Goal: Navigation & Orientation: Find specific page/section

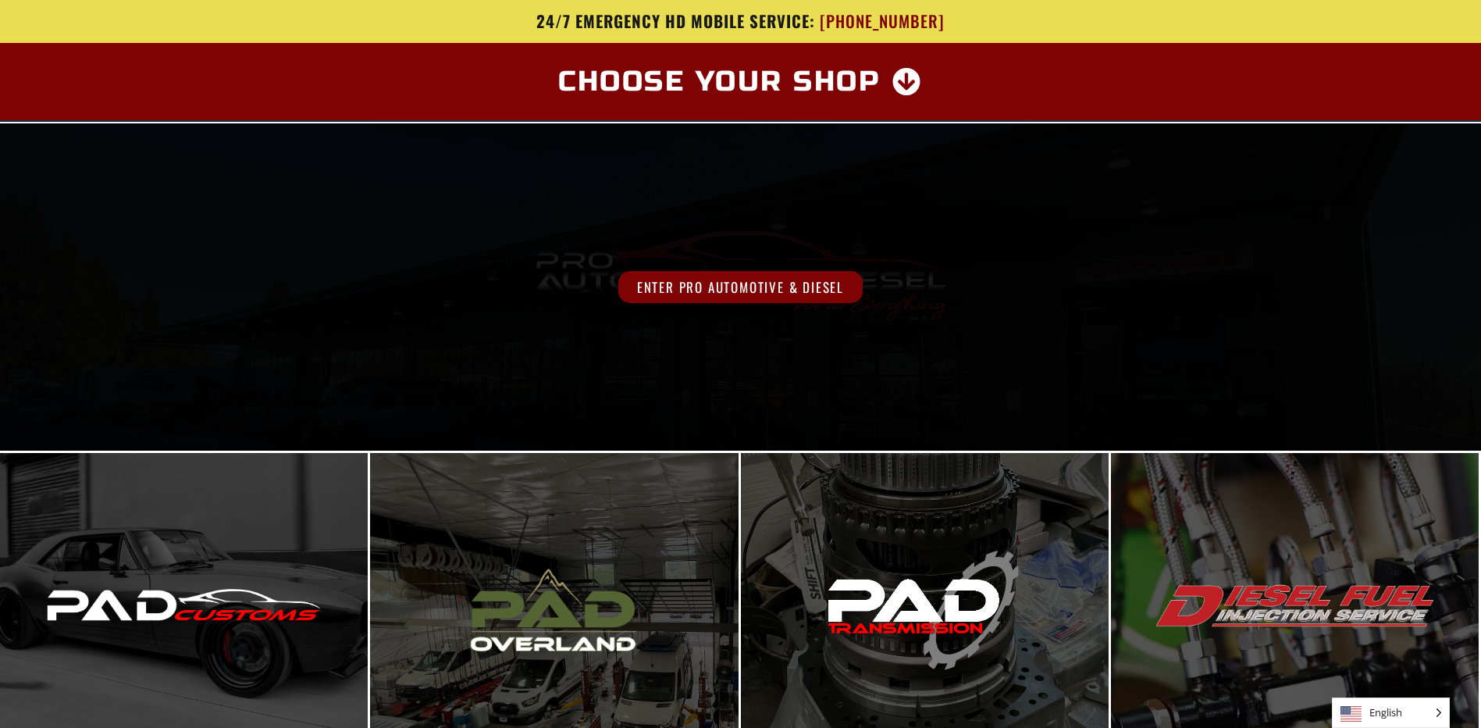
click at [750, 391] on div "Enter Pro Automotive & Diesel" at bounding box center [740, 286] width 1481 height 327
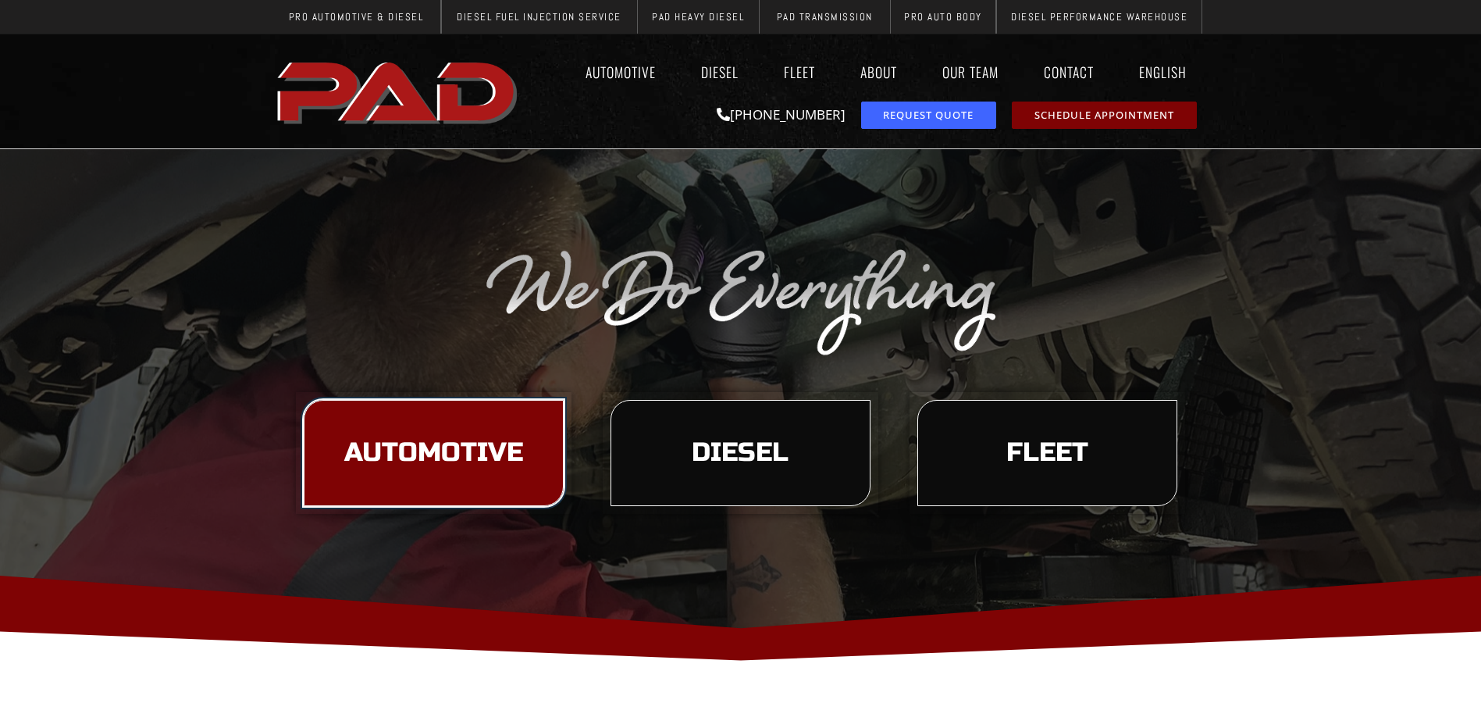
click at [397, 447] on span "Automotive" at bounding box center [433, 453] width 179 height 27
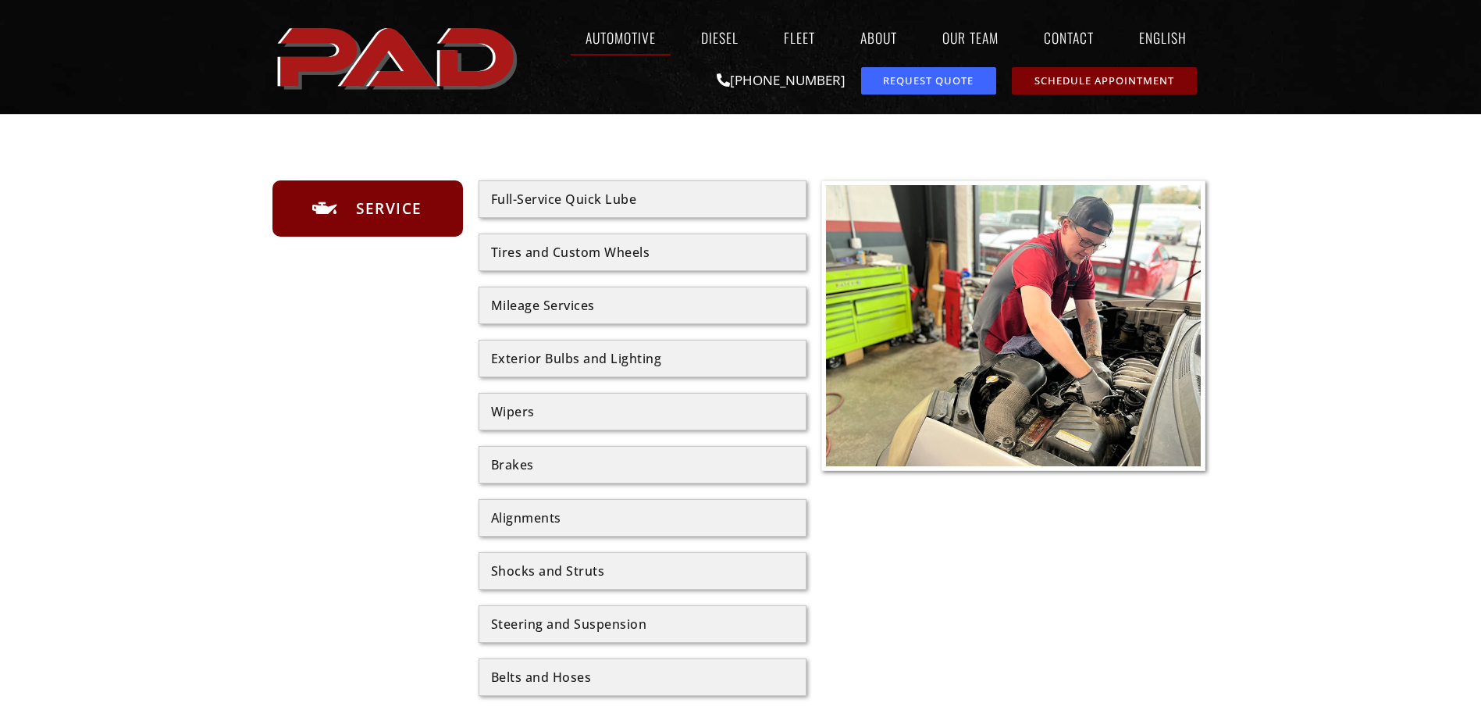
scroll to position [937, 0]
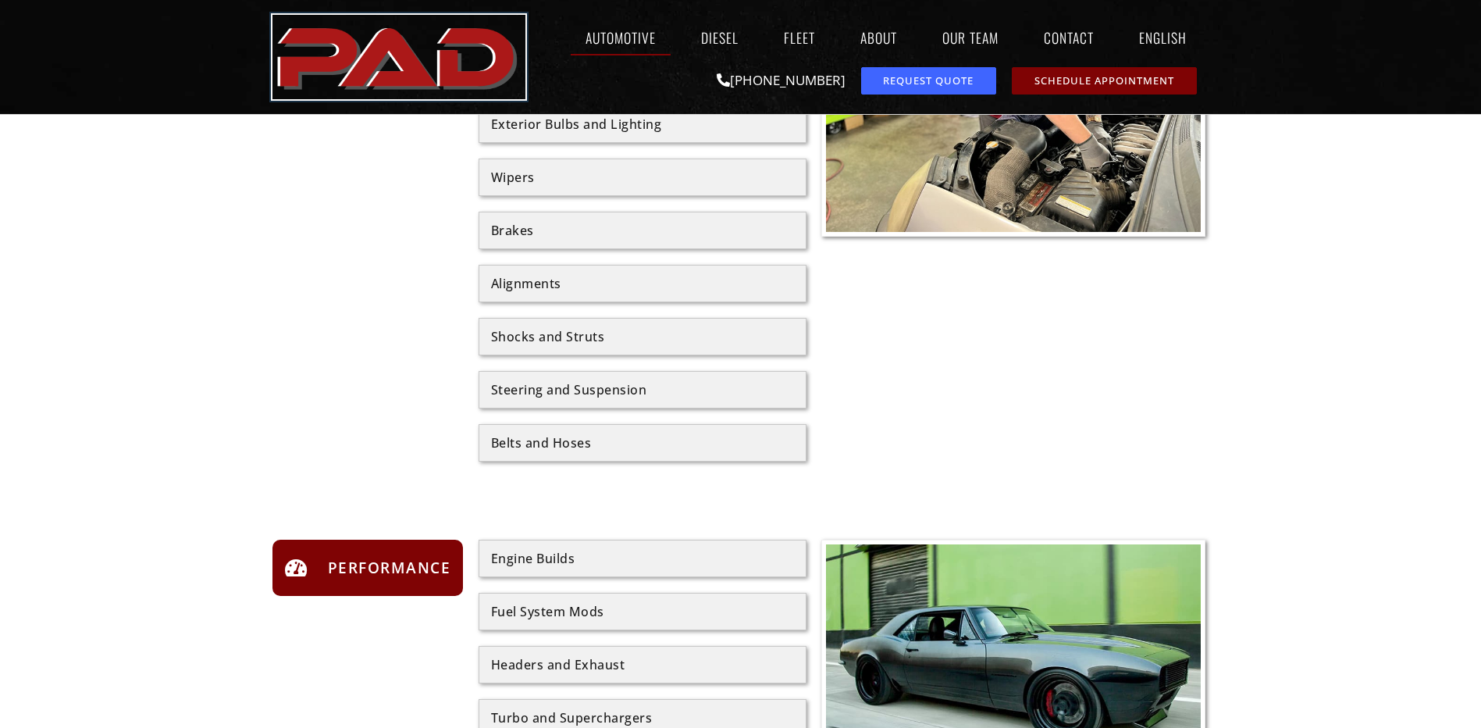
click at [340, 79] on img "pro automotive and diesel home page" at bounding box center [398, 57] width 253 height 84
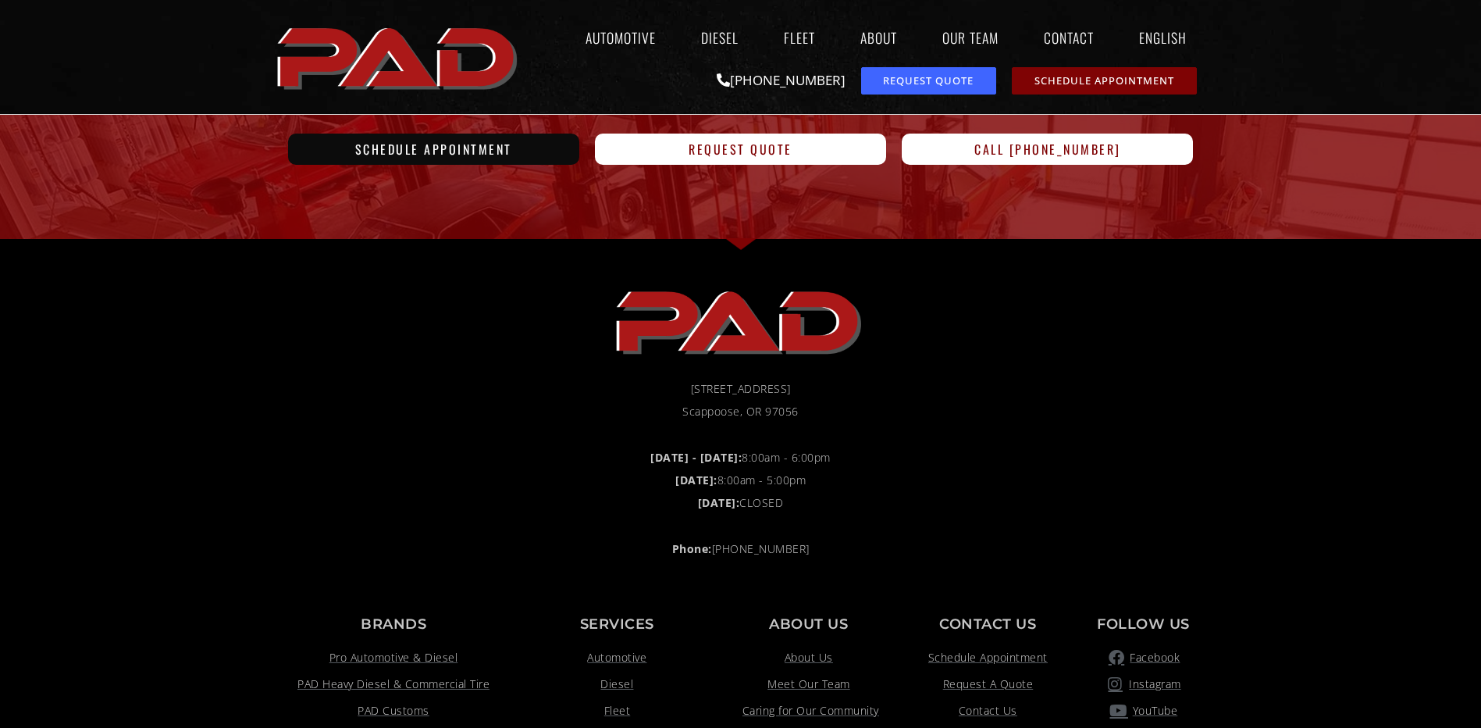
scroll to position [1276, 0]
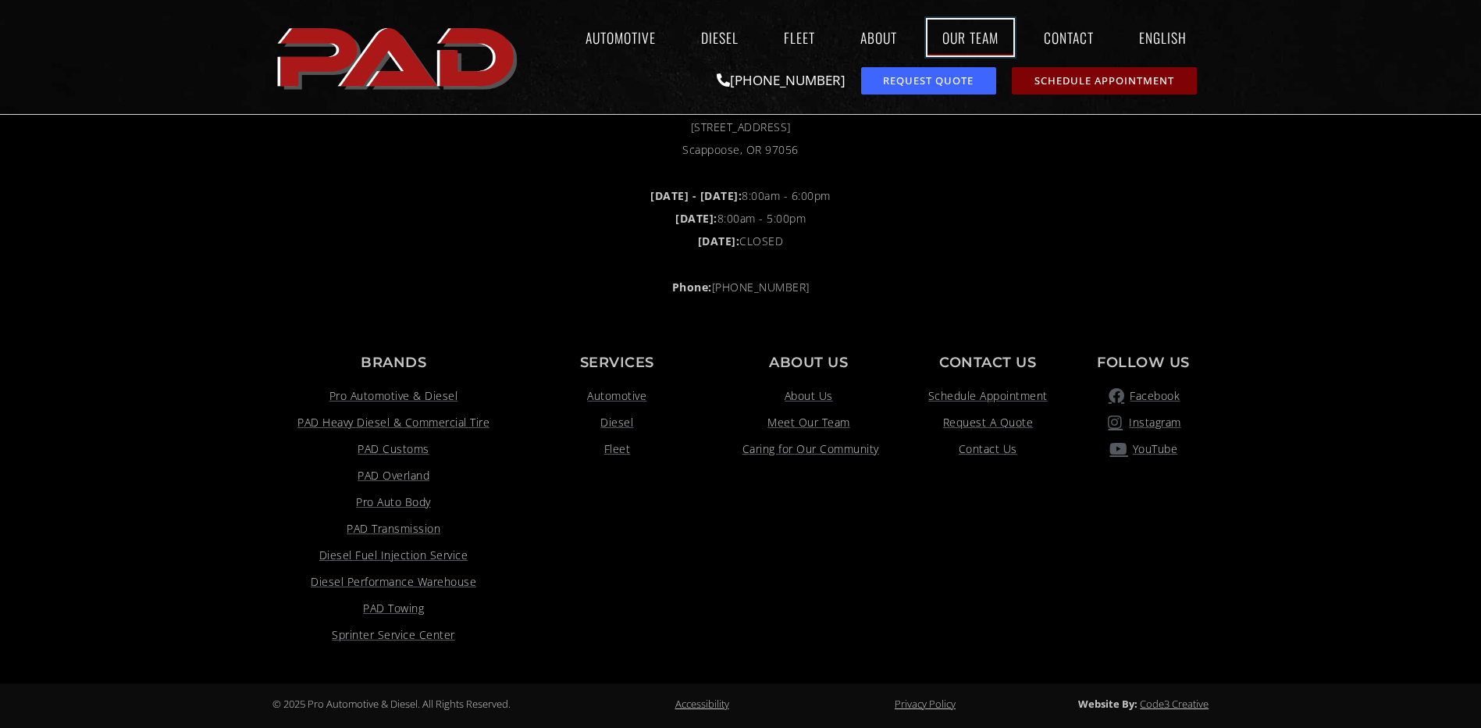
click at [952, 34] on link "Our Team" at bounding box center [970, 38] width 86 height 36
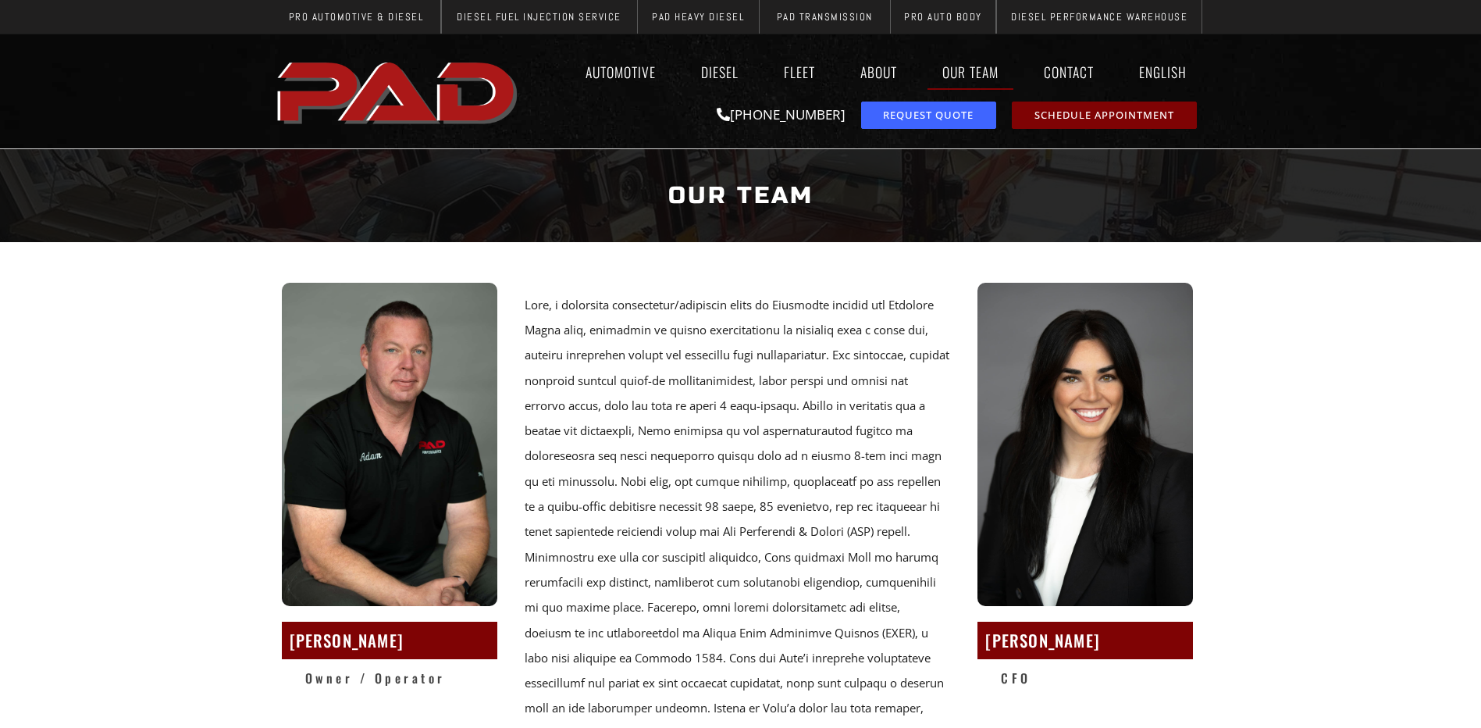
click at [371, 625] on h2 "Adam Ofstad" at bounding box center [390, 639] width 200 height 29
click at [320, 648] on h2 "Adam Ofstad" at bounding box center [390, 639] width 200 height 29
click at [1035, 494] on img at bounding box center [1084, 444] width 215 height 323
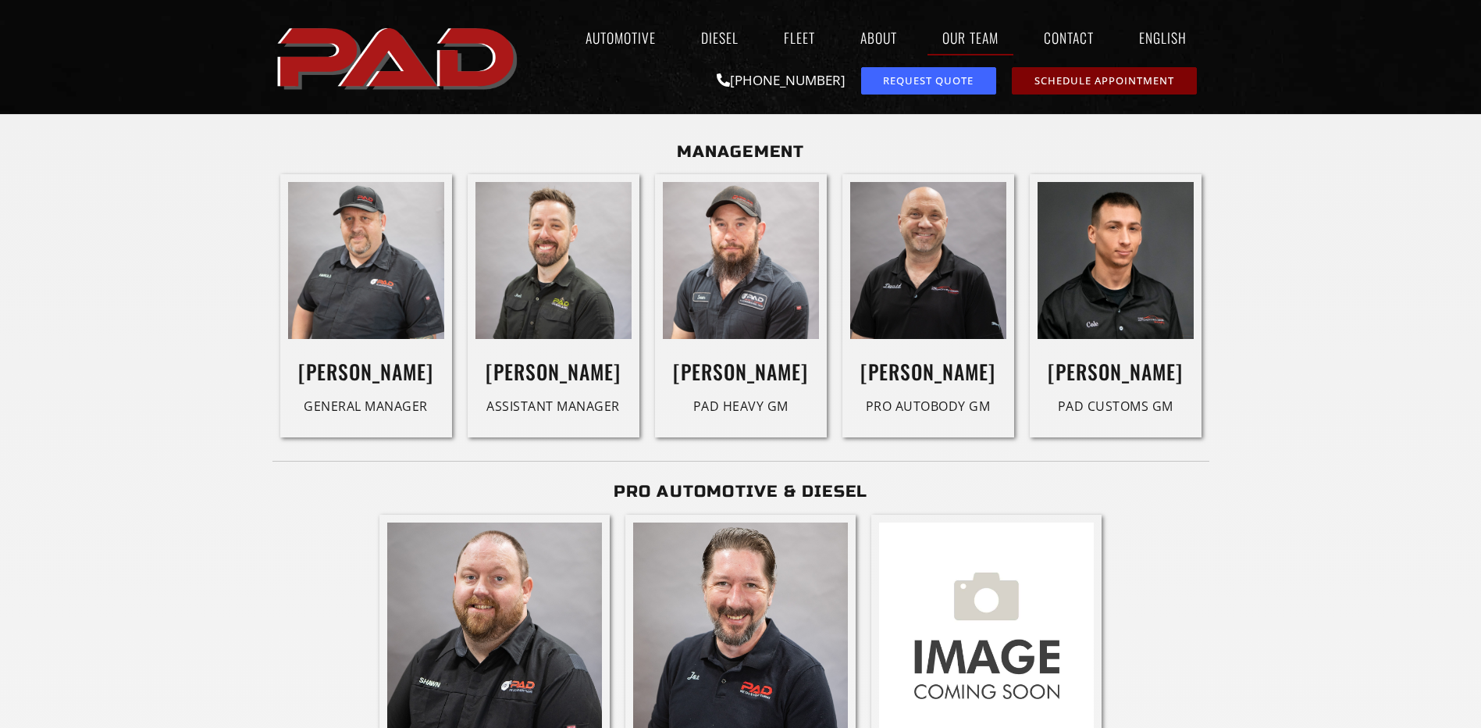
scroll to position [312, 0]
